Goal: Task Accomplishment & Management: Manage account settings

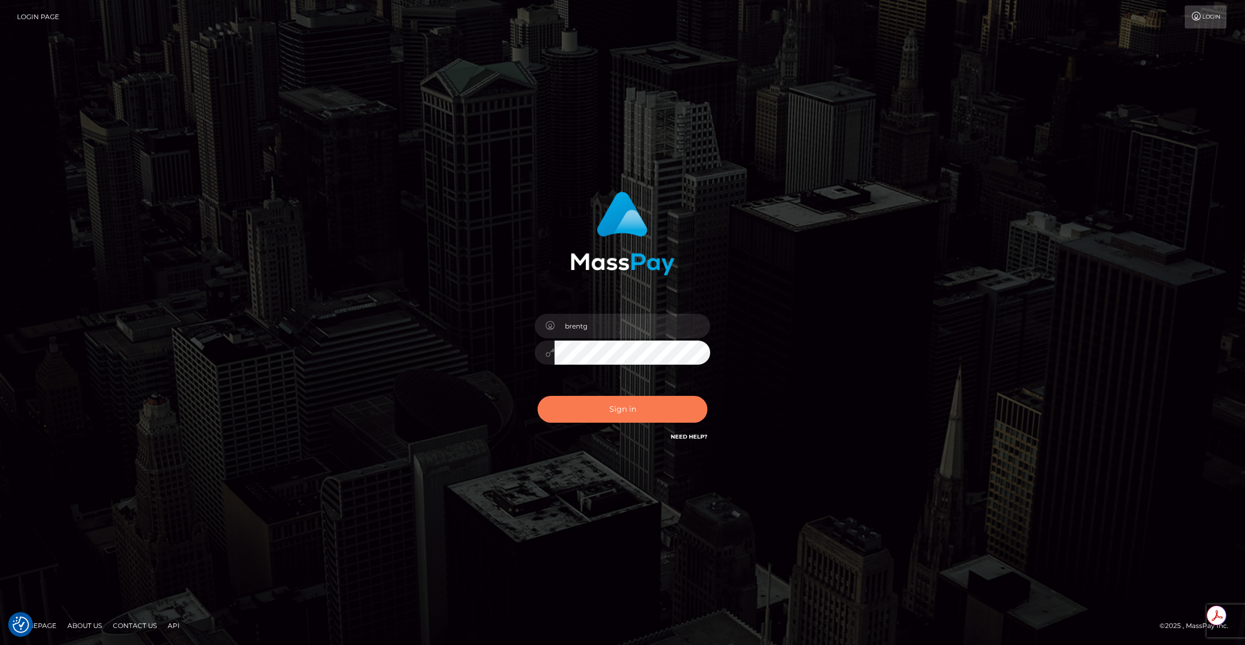
click at [619, 412] on button "Sign in" at bounding box center [623, 409] width 170 height 27
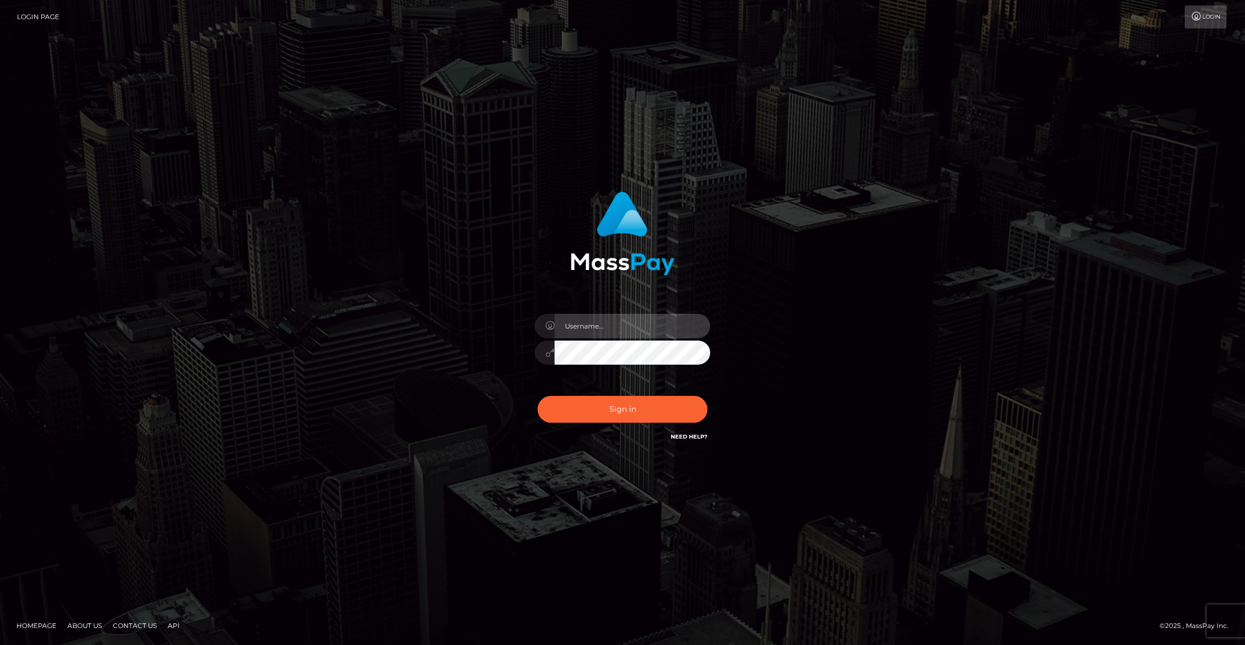
type input "brentg"
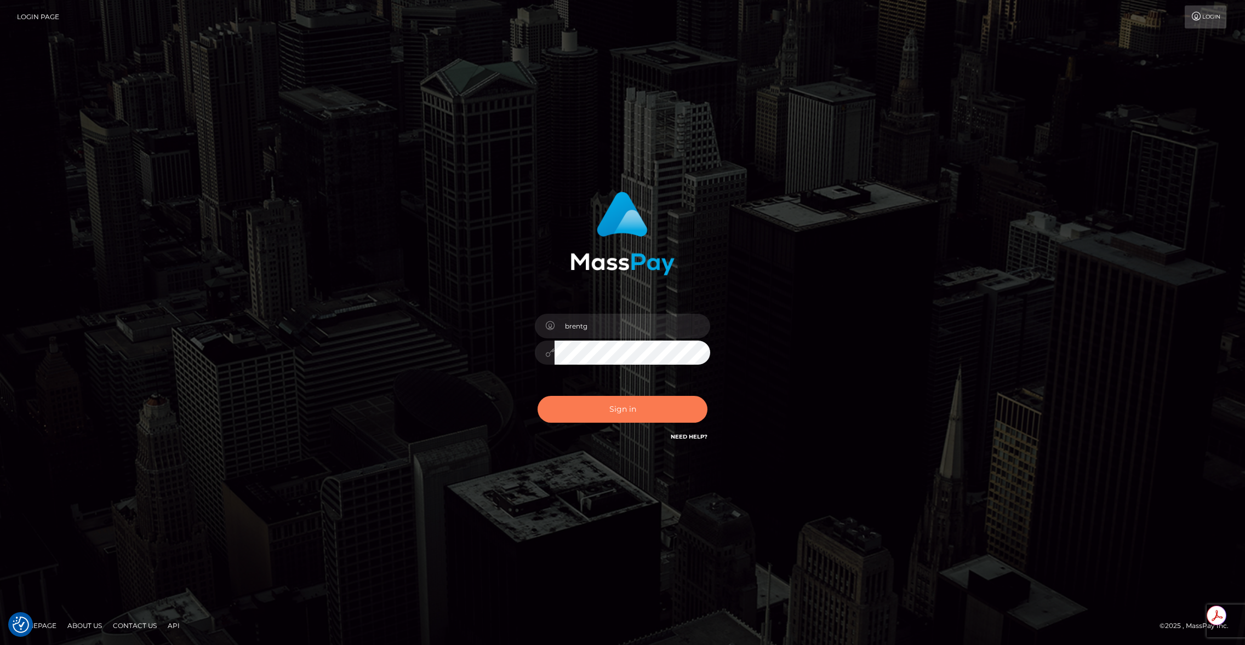
click at [619, 412] on button "Sign in" at bounding box center [623, 409] width 170 height 27
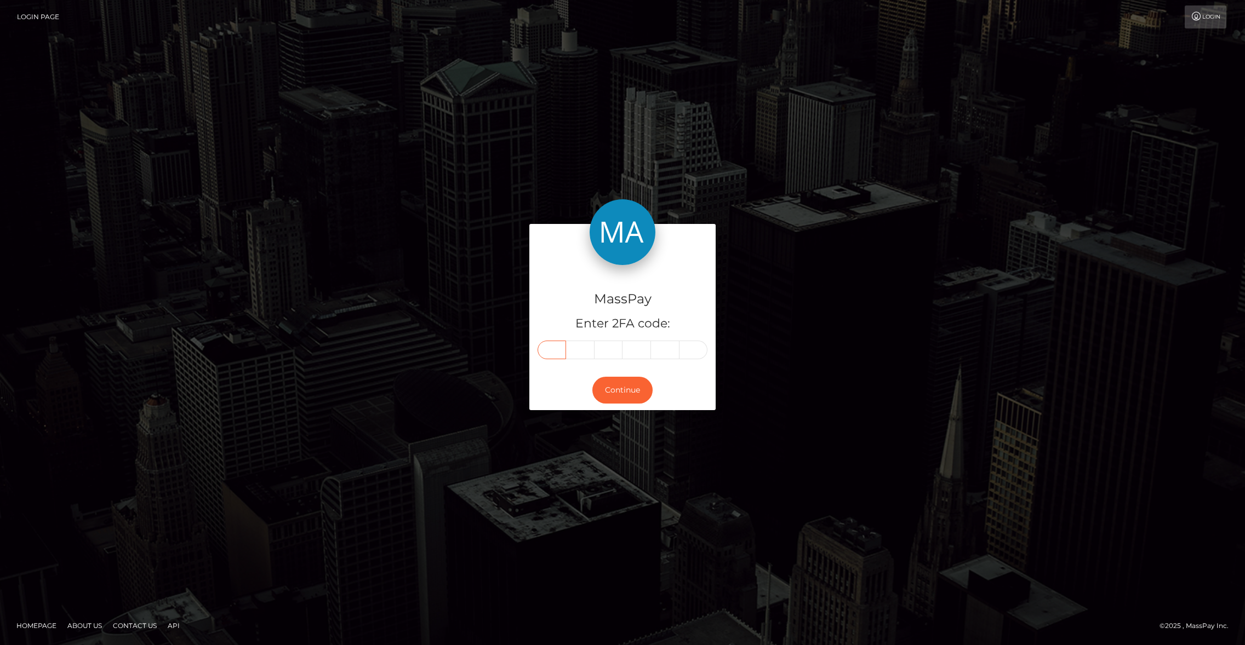
paste input "8"
type input "8"
type input "0"
type input "2"
type input "7"
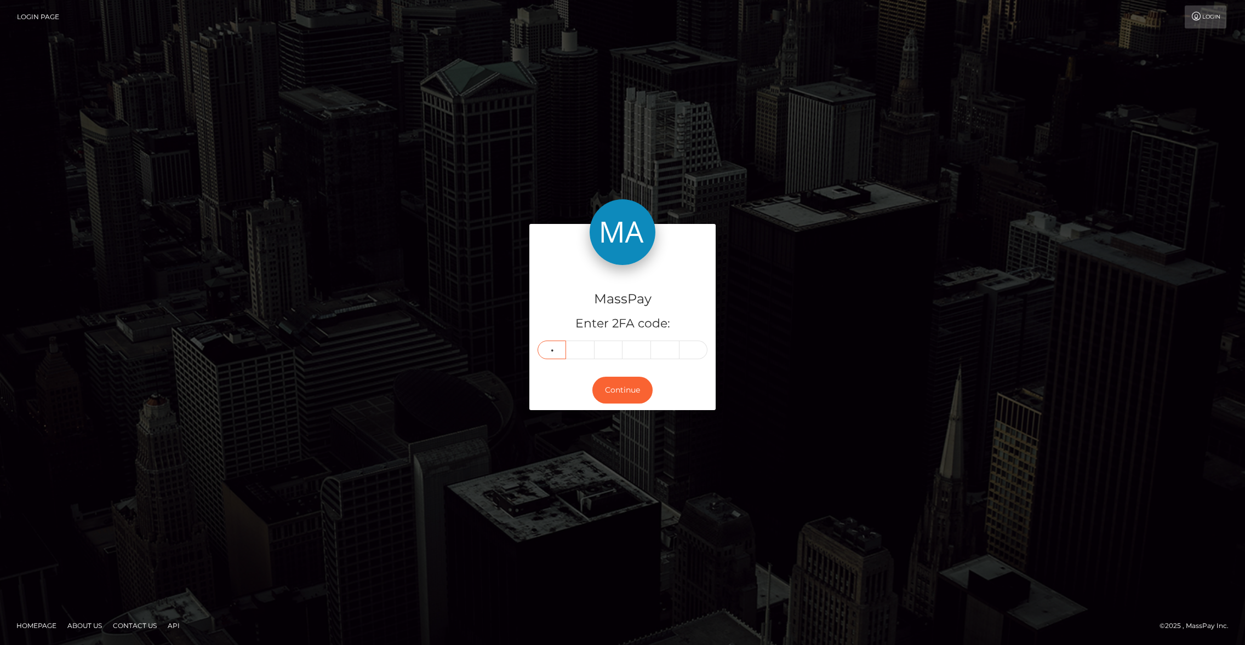
type input "5"
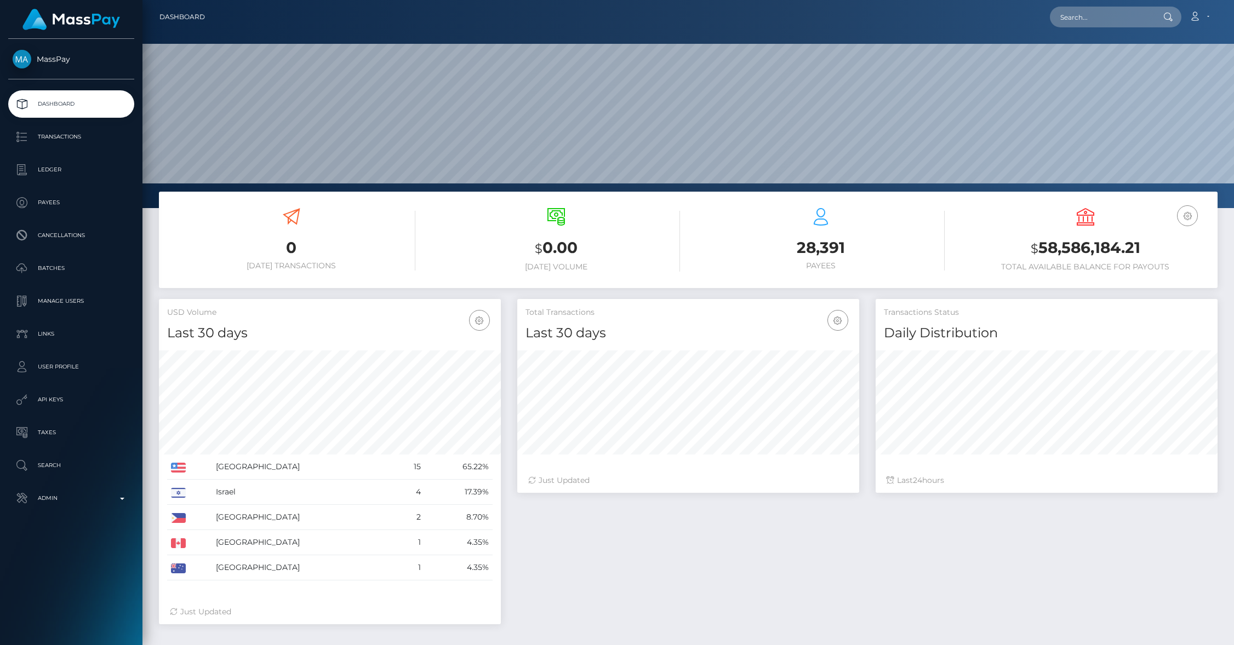
scroll to position [194, 342]
click at [76, 125] on link "Transactions" at bounding box center [71, 136] width 126 height 27
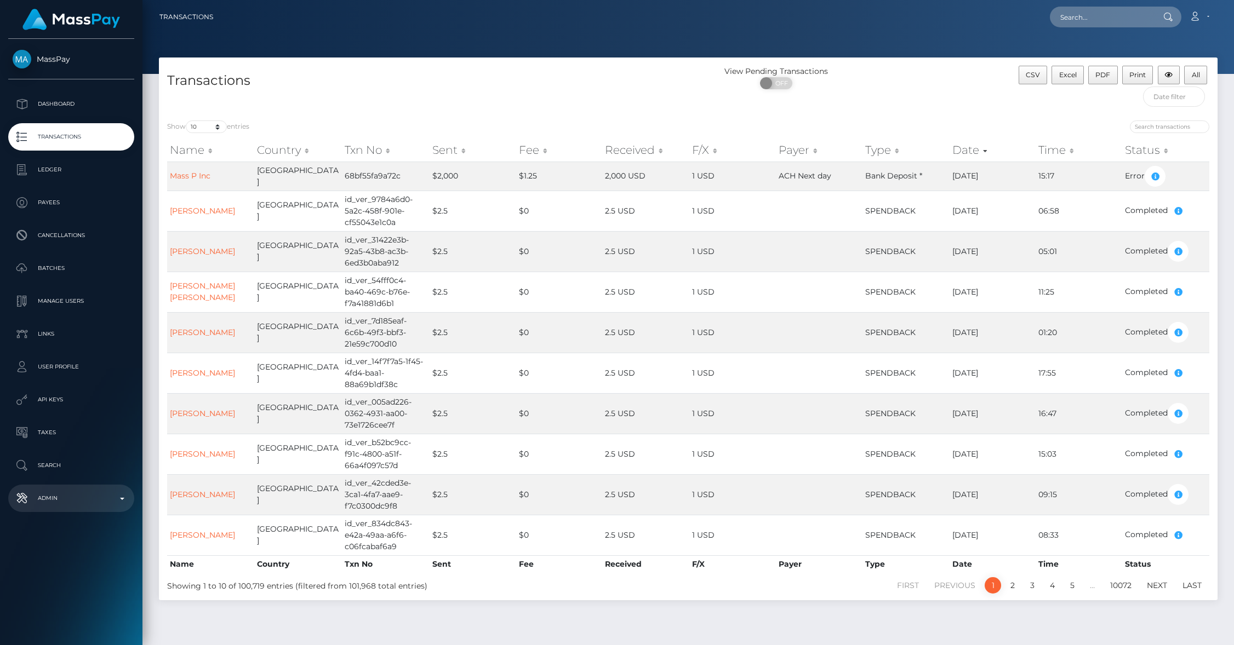
click at [88, 497] on p "Admin" at bounding box center [71, 498] width 117 height 16
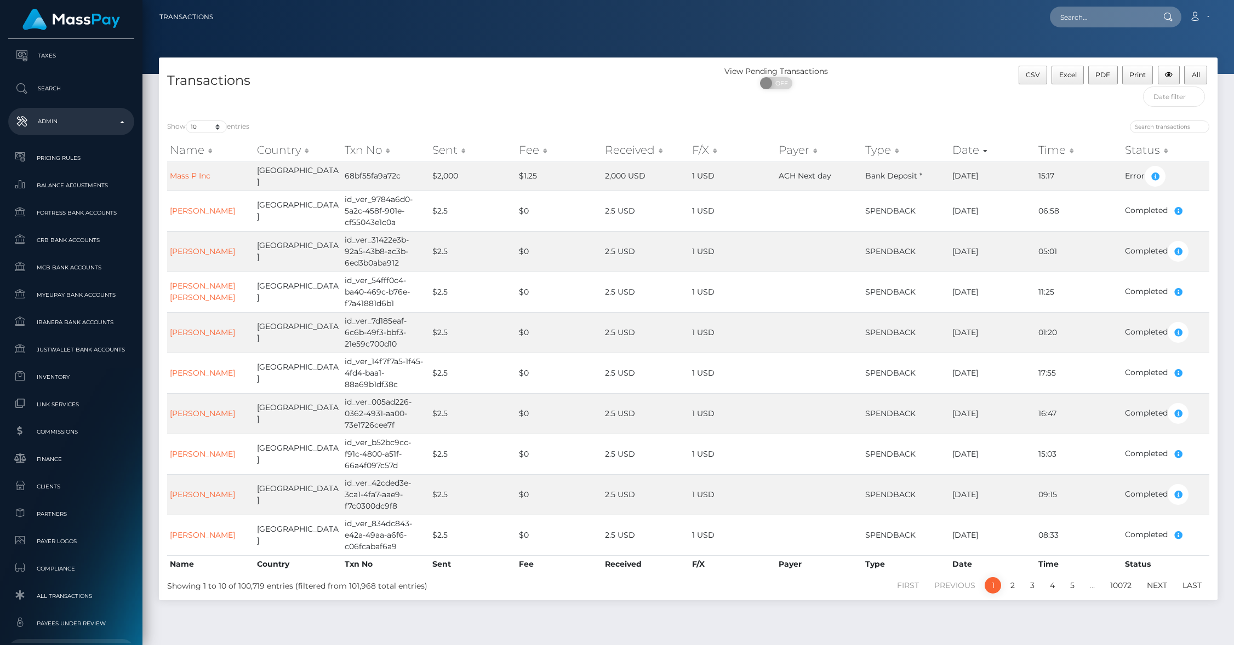
scroll to position [535, 0]
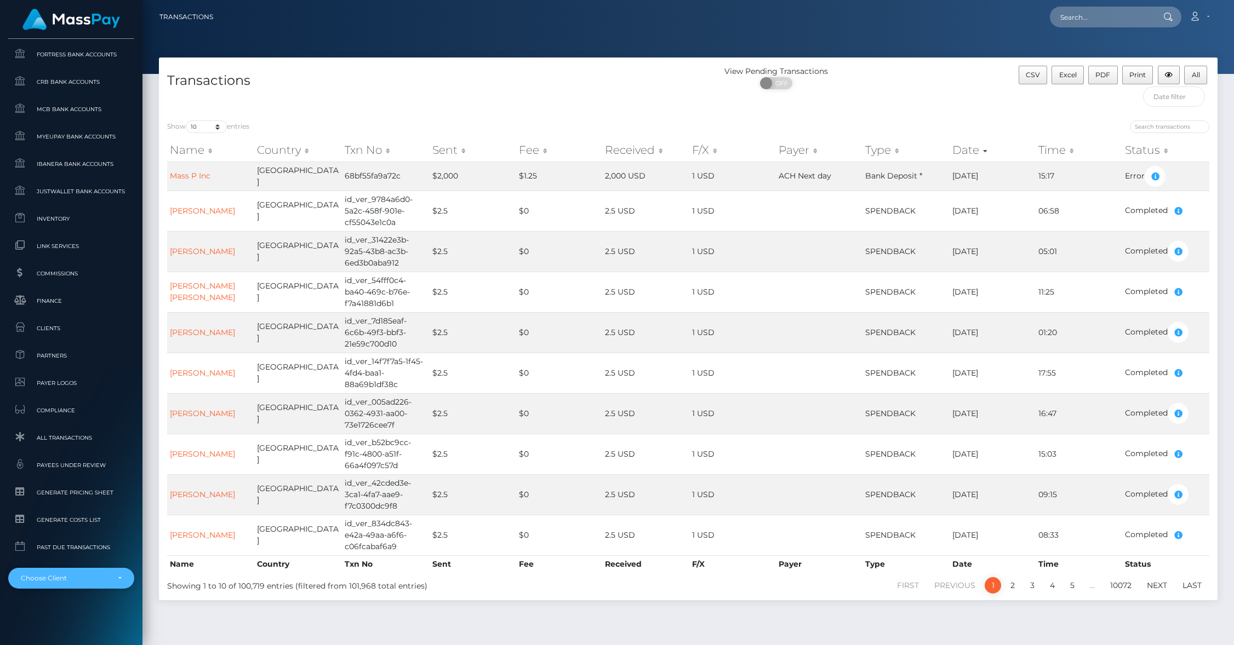
click at [63, 575] on div "Choose Client" at bounding box center [65, 578] width 88 height 9
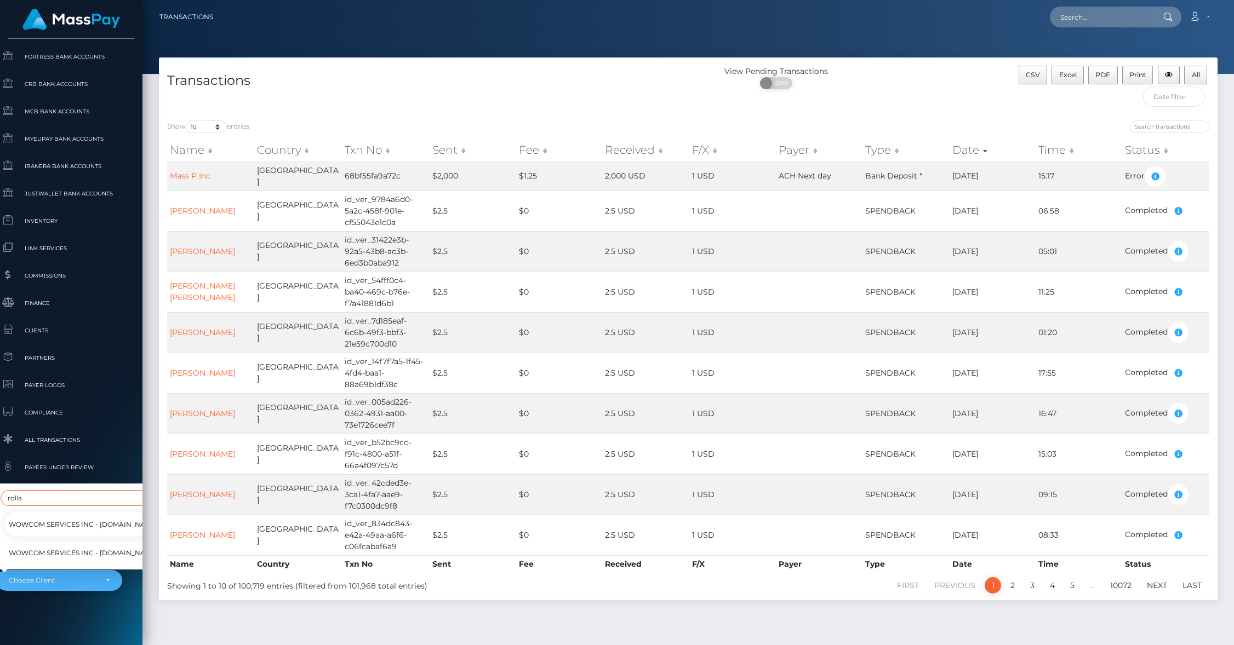
scroll to position [546, 12]
type input "rolla"
click at [89, 514] on span "WOWCOM Services Inc - Rolla.com USA" at bounding box center [113, 521] width 225 height 14
select select "343"
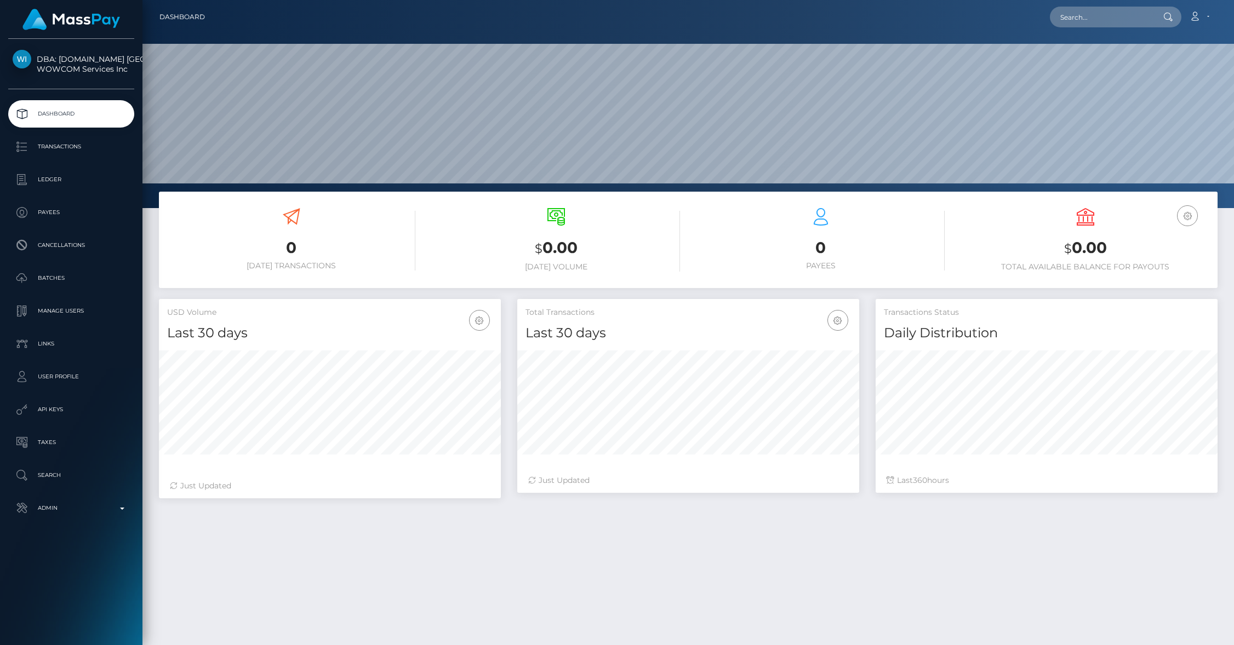
scroll to position [194, 342]
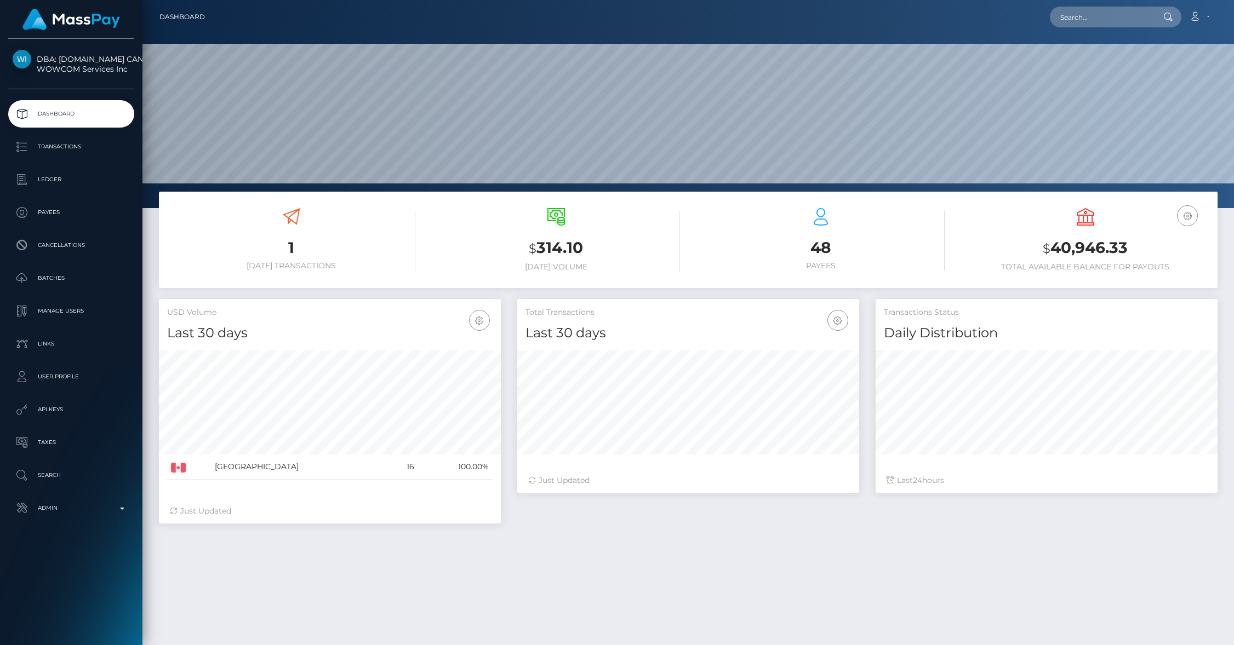
scroll to position [194, 342]
click at [54, 410] on p "API Keys" at bounding box center [71, 410] width 117 height 16
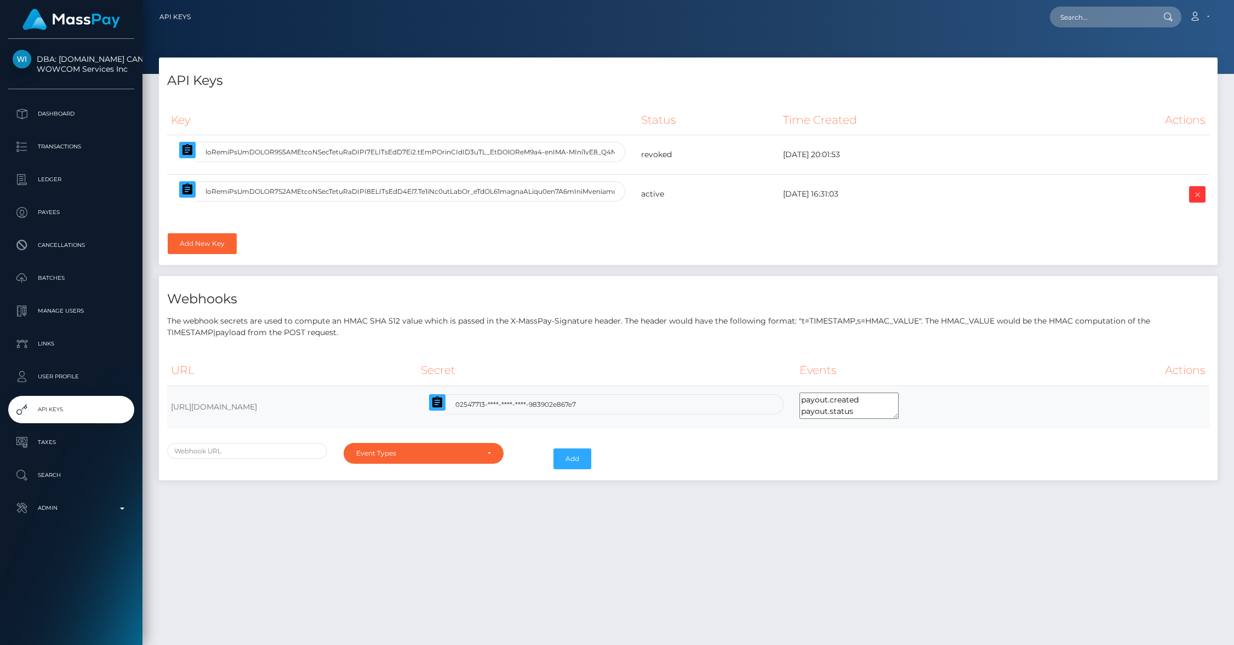
select select
click at [570, 245] on div "Key Status Time Created Actions" at bounding box center [688, 181] width 1059 height 169
click at [781, 199] on td "[DATE] 16:31:03" at bounding box center [914, 194] width 271 height 39
click at [782, 198] on td "2025-09-03 16:31:03" at bounding box center [914, 194] width 271 height 39
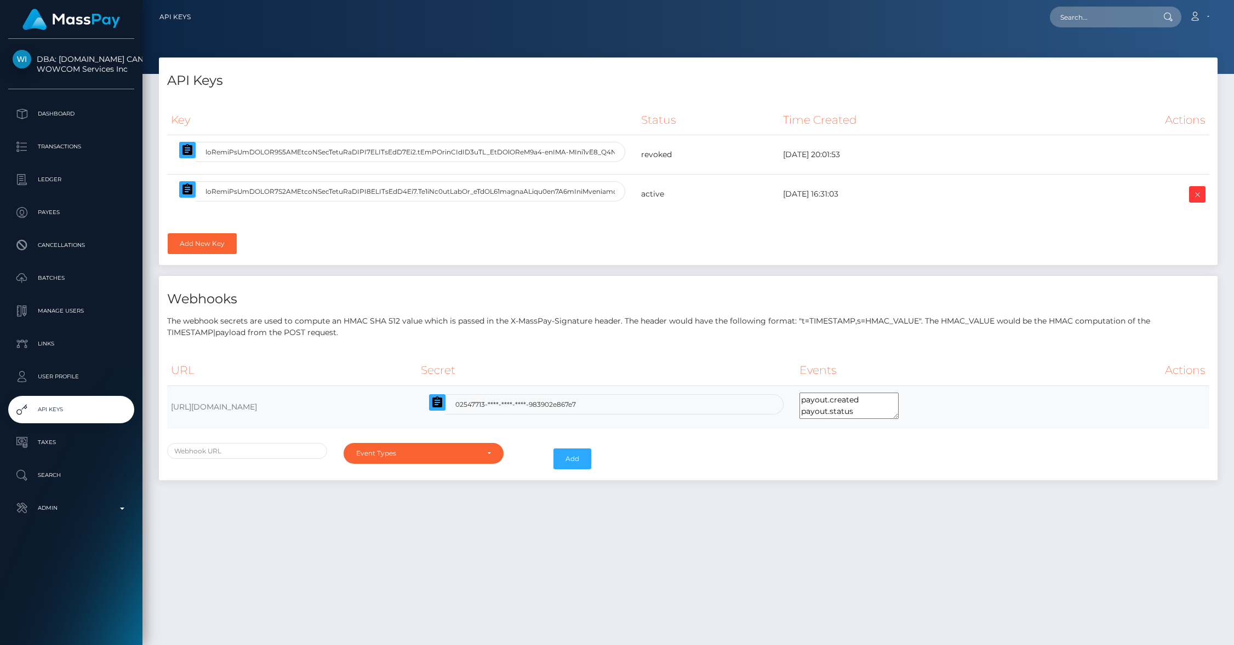
copy div "2025-09-03 16:31:03 Add New Key"
click at [25, 508] on p "Admin" at bounding box center [71, 508] width 117 height 16
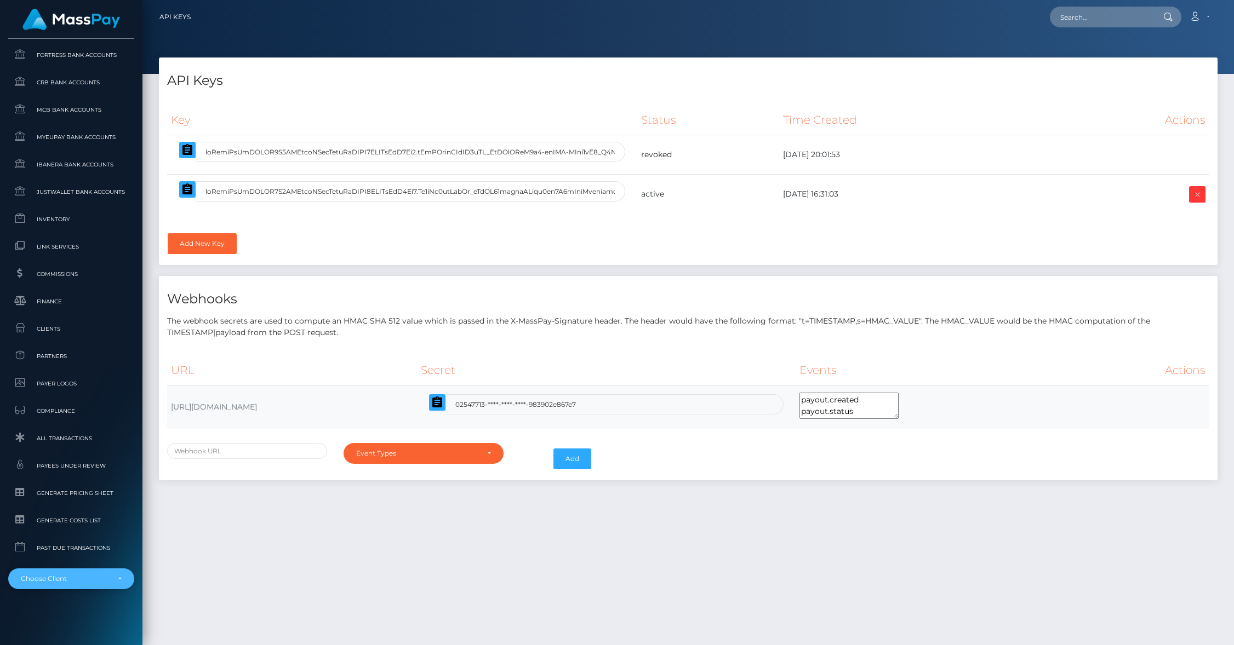
click at [68, 581] on div "Choose Client" at bounding box center [65, 579] width 88 height 9
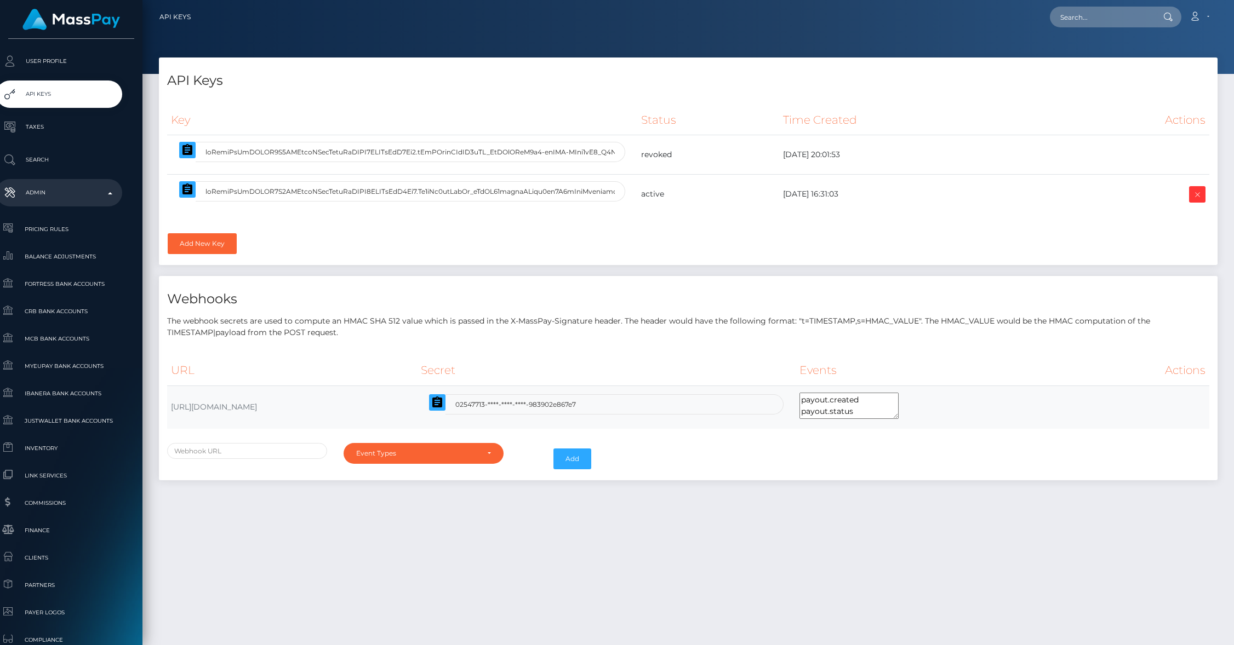
scroll to position [430, 12]
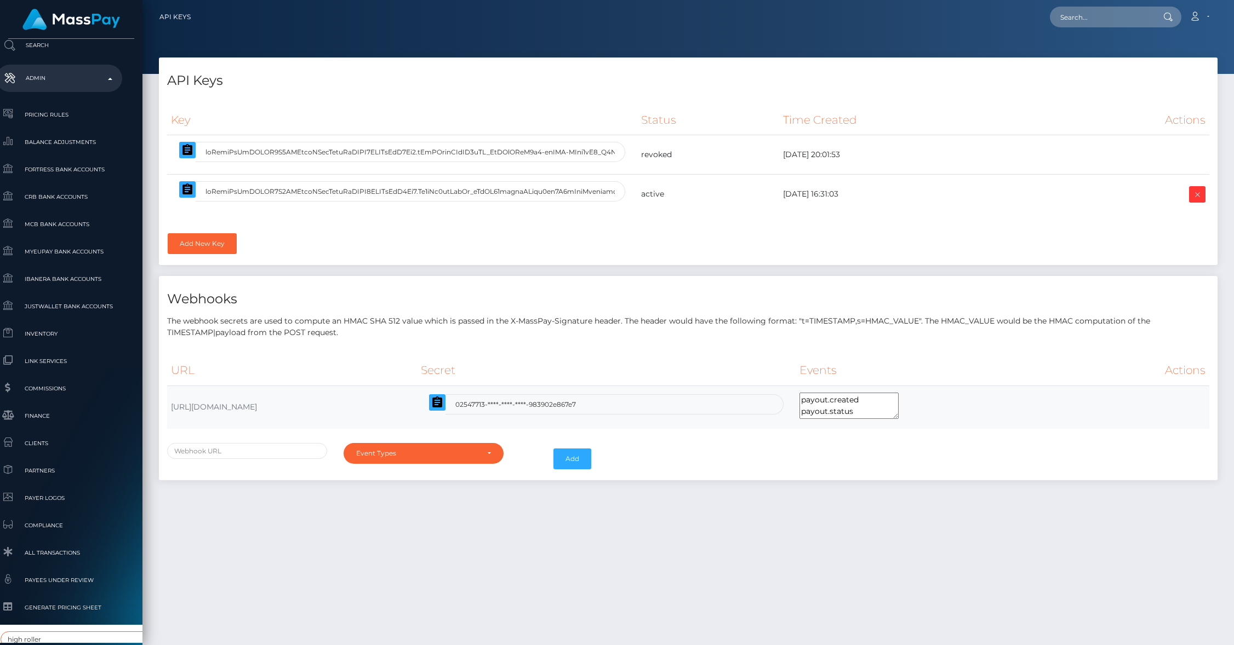
type input "high roller"
select select "312"
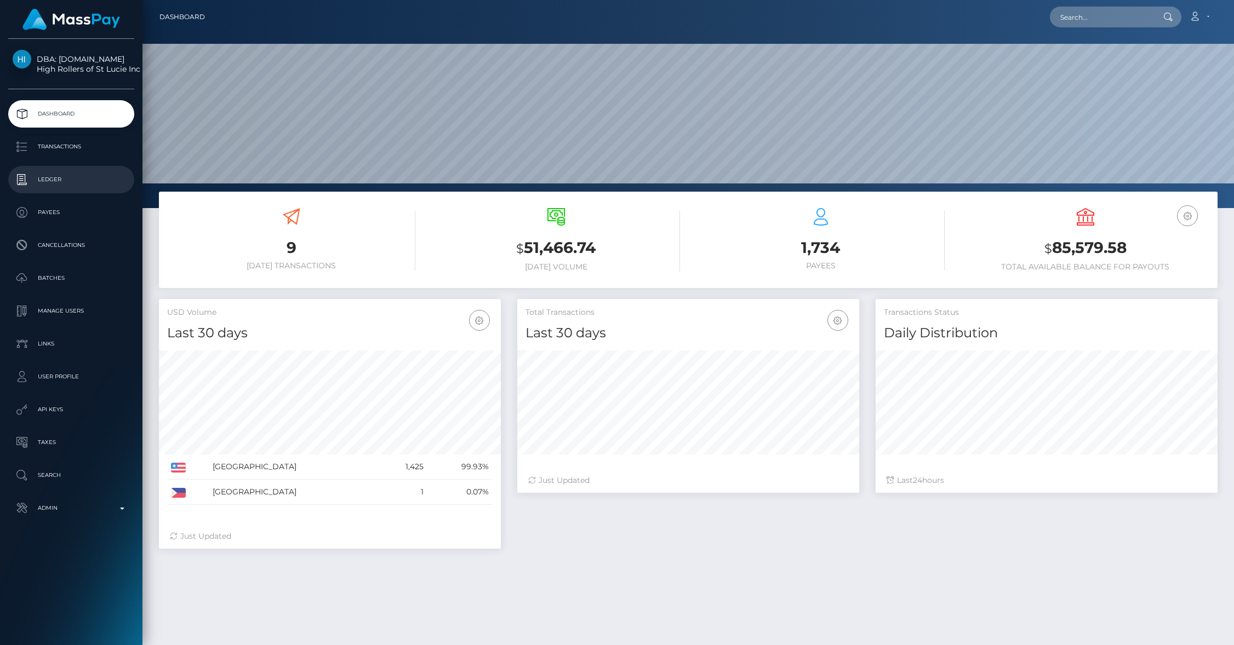
scroll to position [194, 342]
click at [68, 288] on link "Batches" at bounding box center [71, 278] width 126 height 27
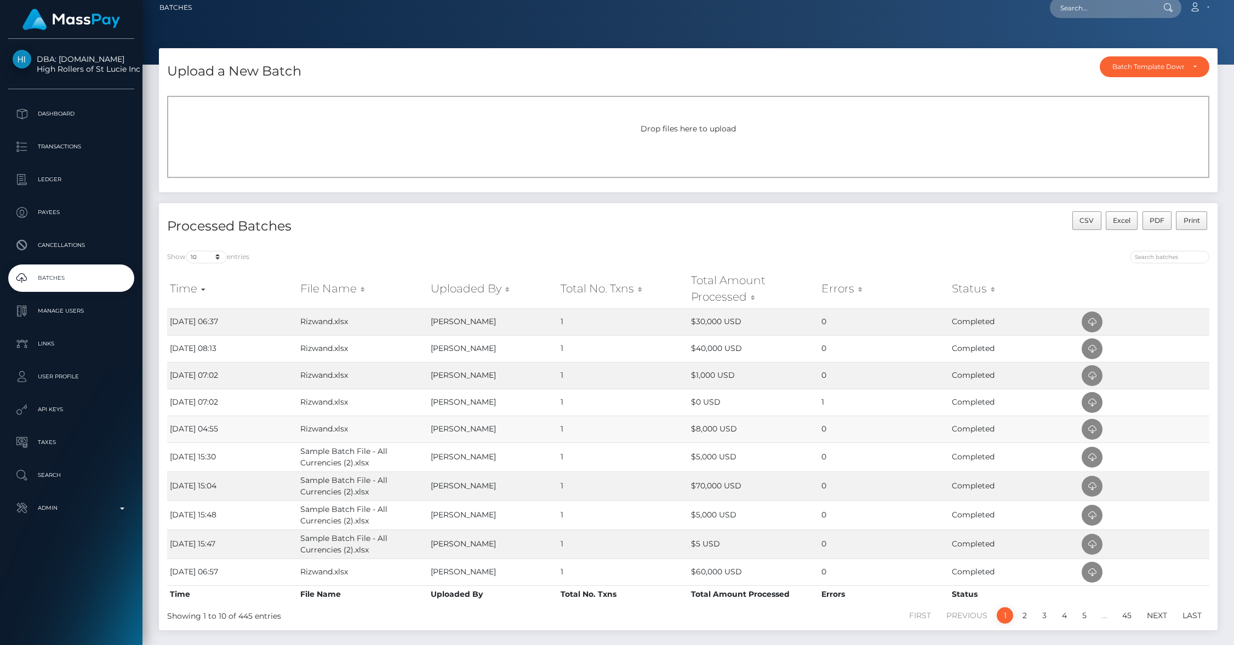
scroll to position [61, 0]
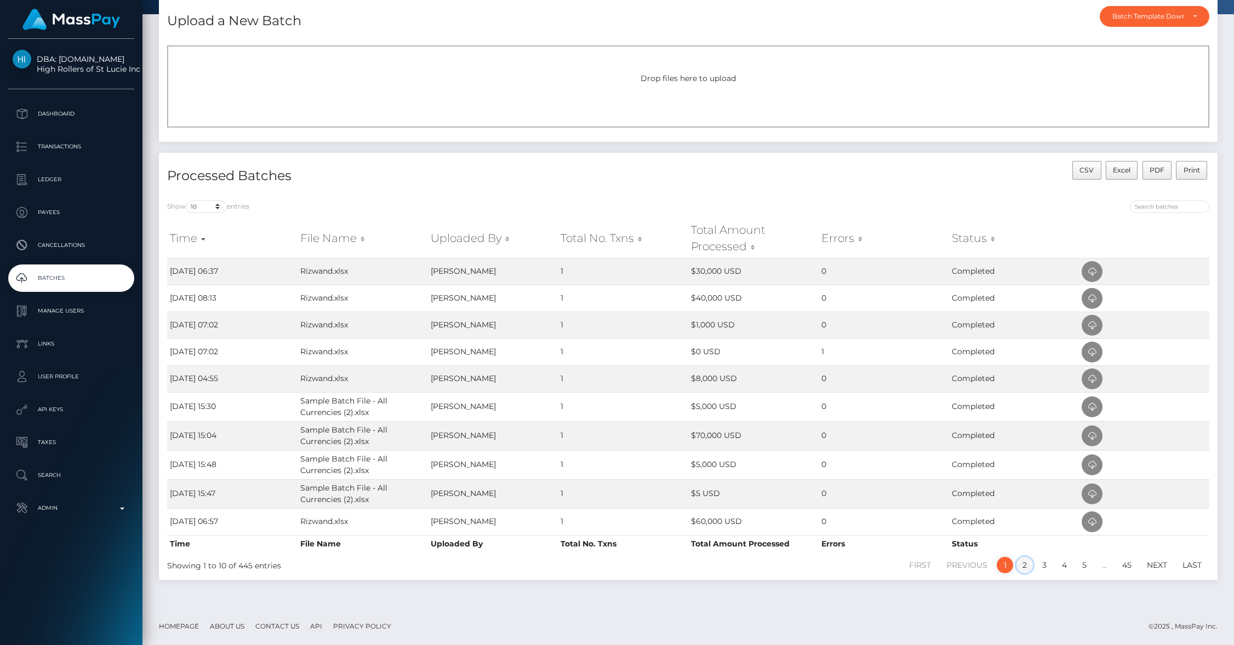
click at [1025, 565] on link "2" at bounding box center [1024, 565] width 16 height 16
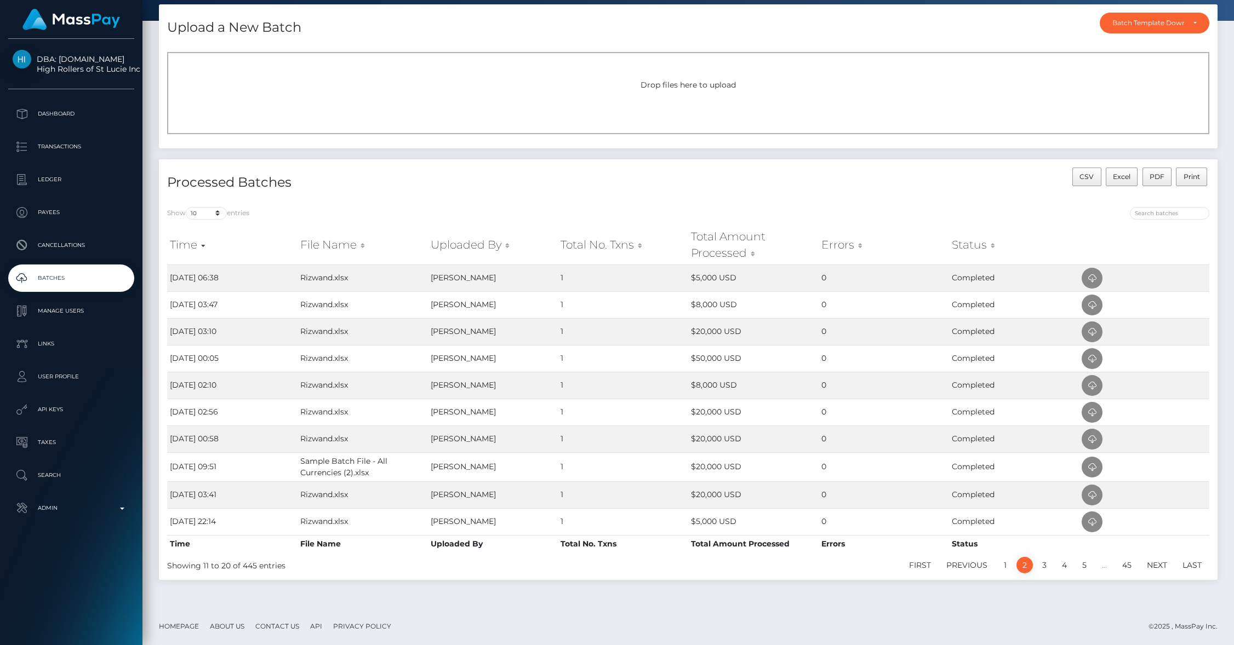
scroll to position [55, 0]
click at [1082, 299] on span at bounding box center [1092, 305] width 21 height 21
click at [54, 147] on p "Transactions" at bounding box center [71, 147] width 117 height 16
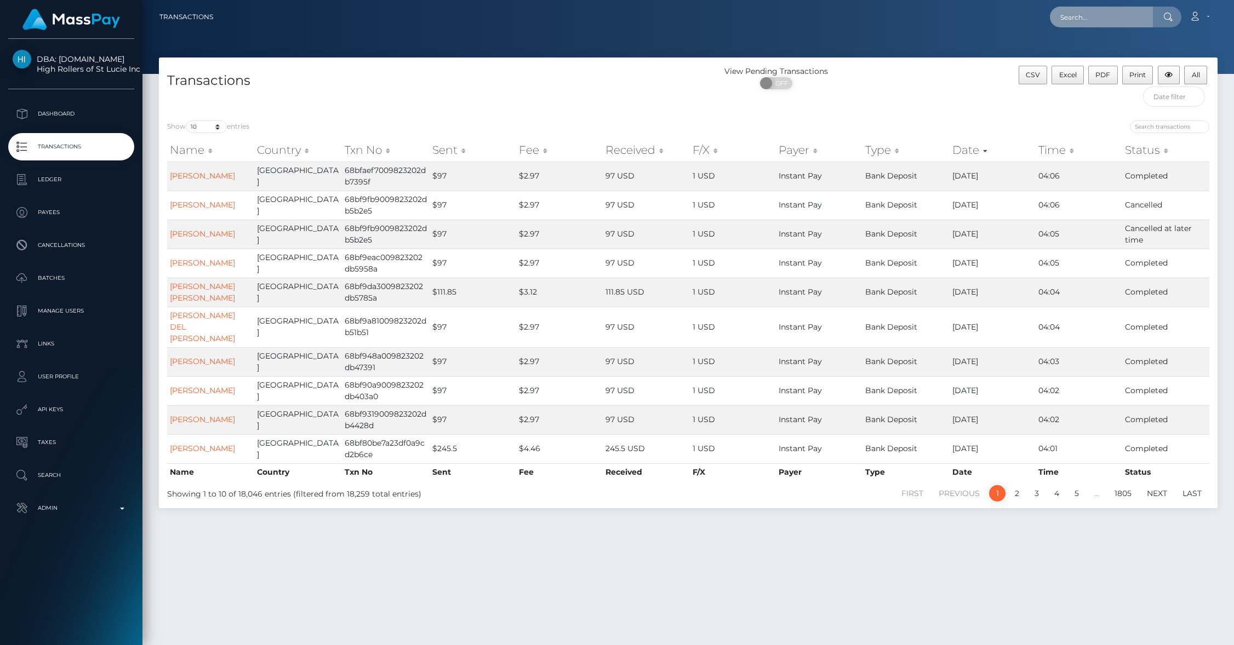
click at [1093, 17] on input "text" at bounding box center [1101, 17] width 103 height 21
paste input "[EMAIL_ADDRESS][DOMAIN_NAME]"
type input "[EMAIL_ADDRESS][DOMAIN_NAME]"
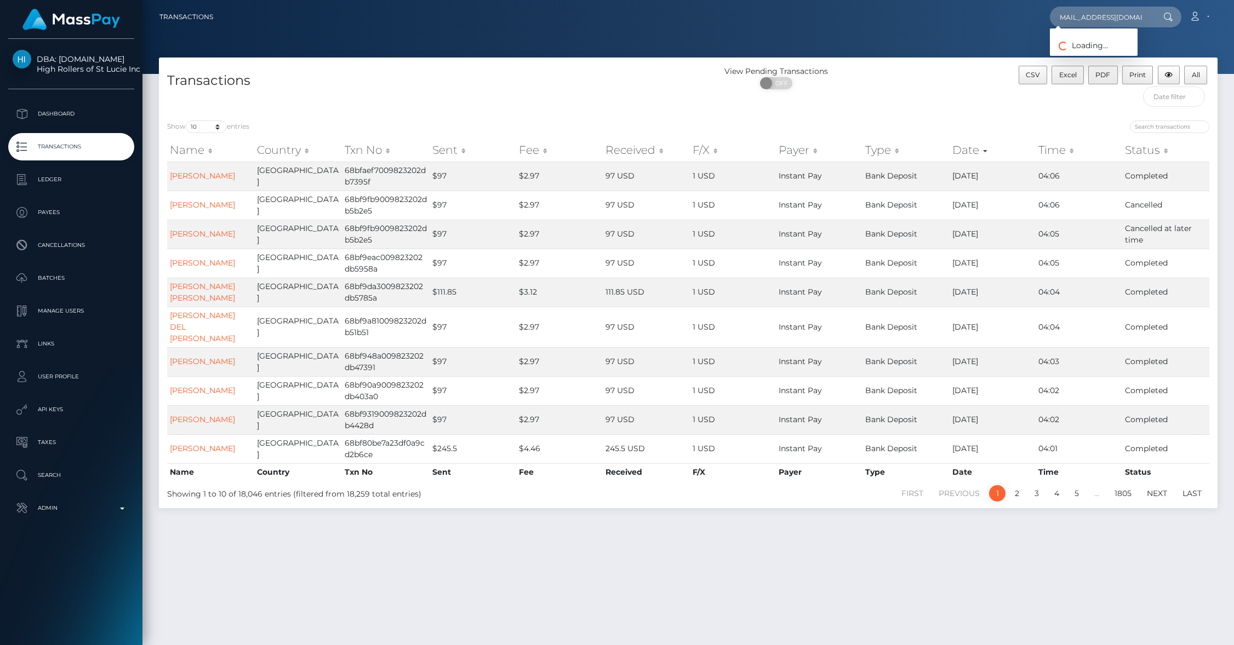
scroll to position [0, 0]
click at [1077, 55] on link "High Rollers of St Lucie Inc" at bounding box center [1107, 57] width 114 height 20
click at [1077, 55] on div at bounding box center [687, 37] width 1091 height 74
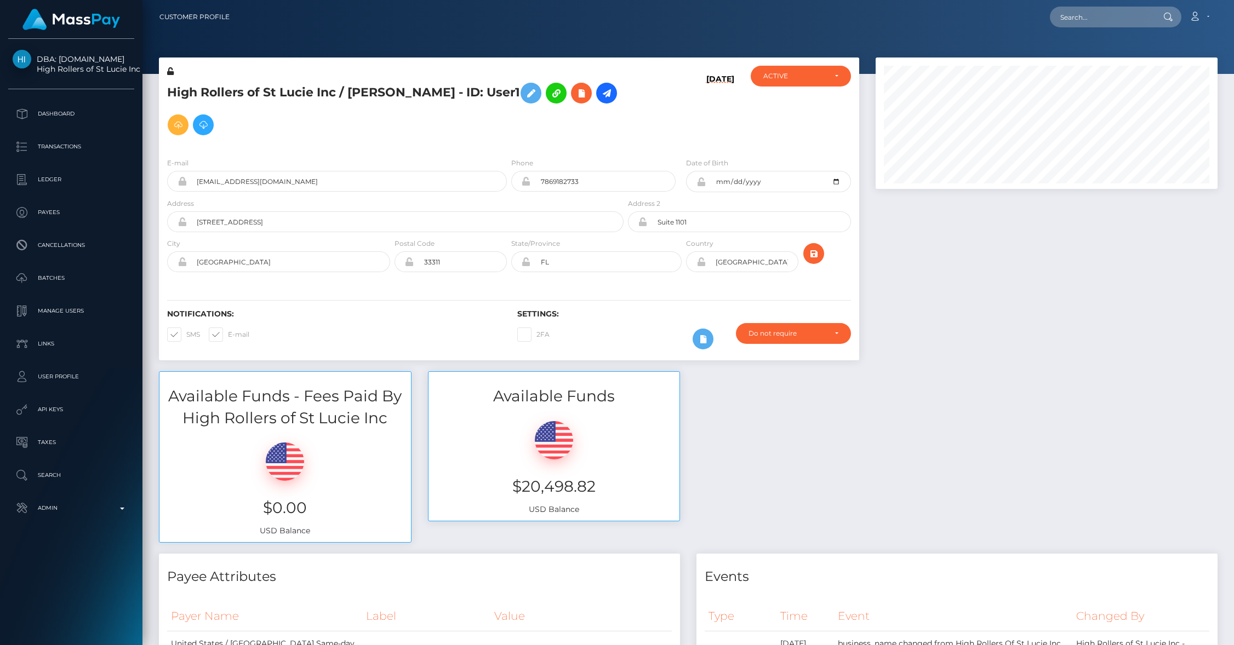
scroll to position [132, 342]
click at [63, 144] on p "Transactions" at bounding box center [71, 147] width 117 height 16
